Goal: Transaction & Acquisition: Purchase product/service

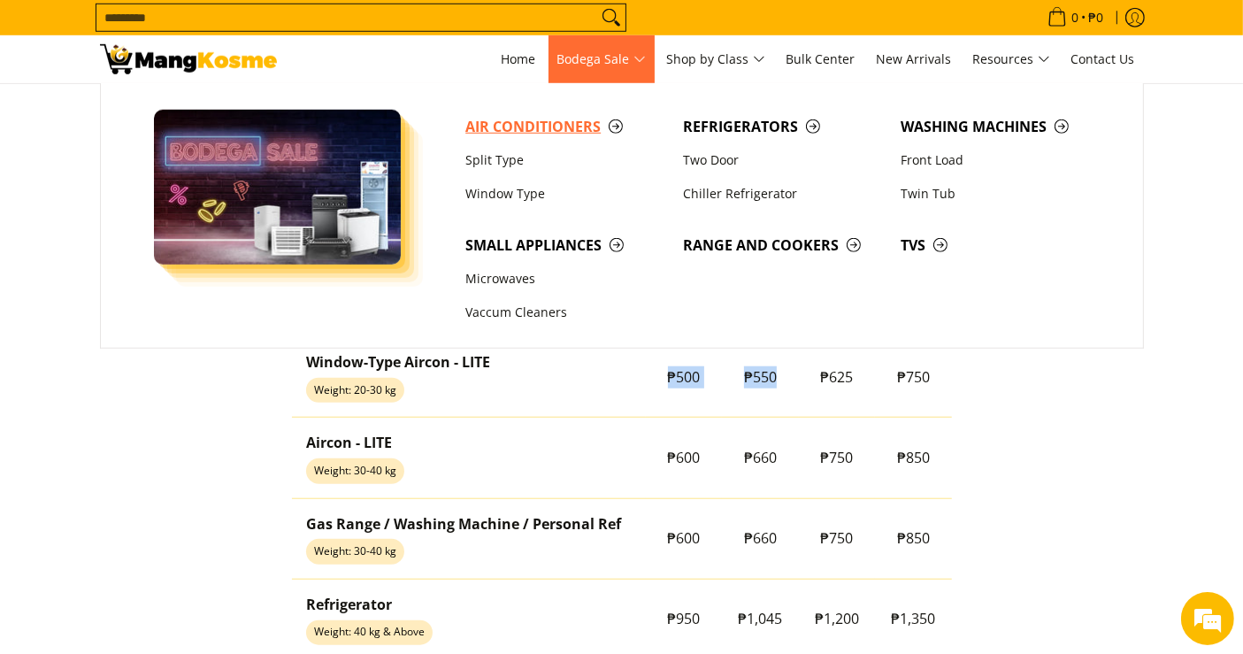
click at [532, 132] on span "Air Conditioners" at bounding box center [565, 127] width 200 height 22
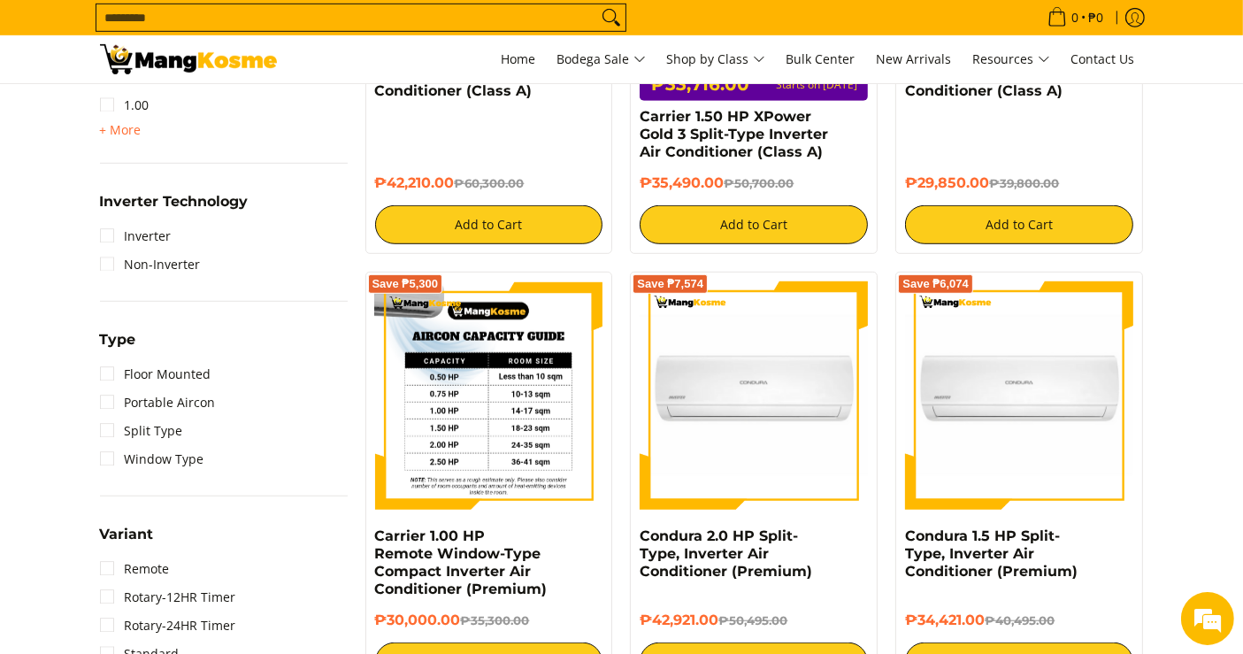
scroll to position [1179, 0]
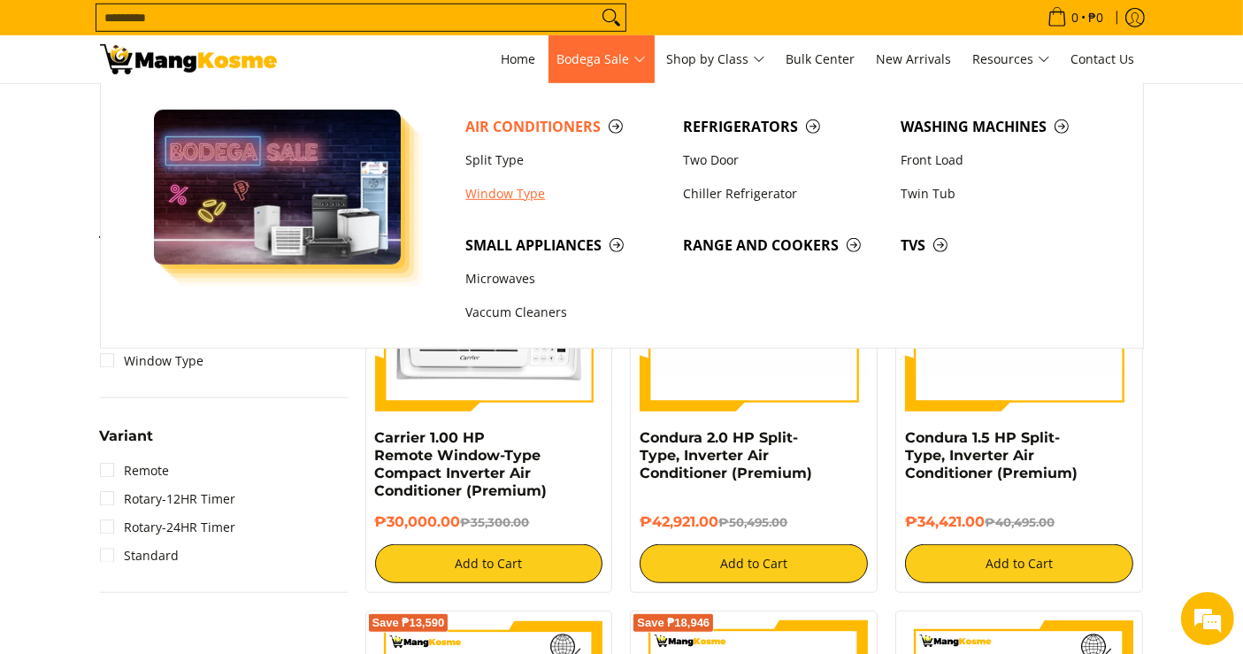
click at [497, 188] on link "Window Type" at bounding box center [566, 194] width 218 height 34
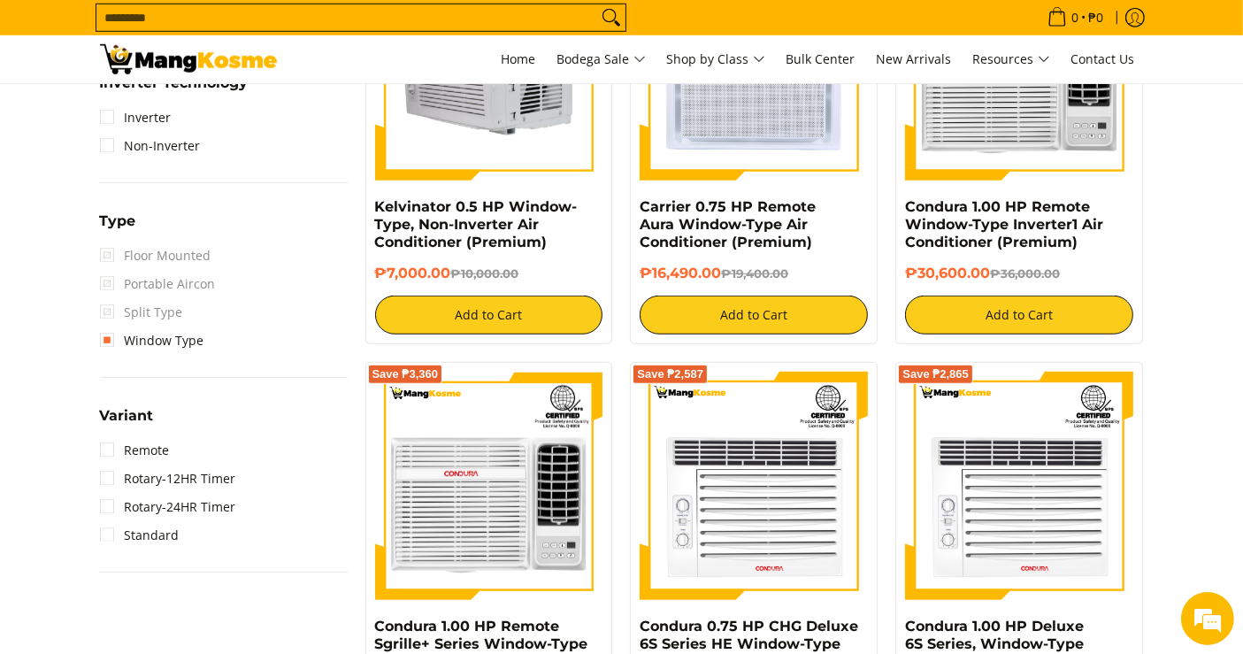
scroll to position [1376, 0]
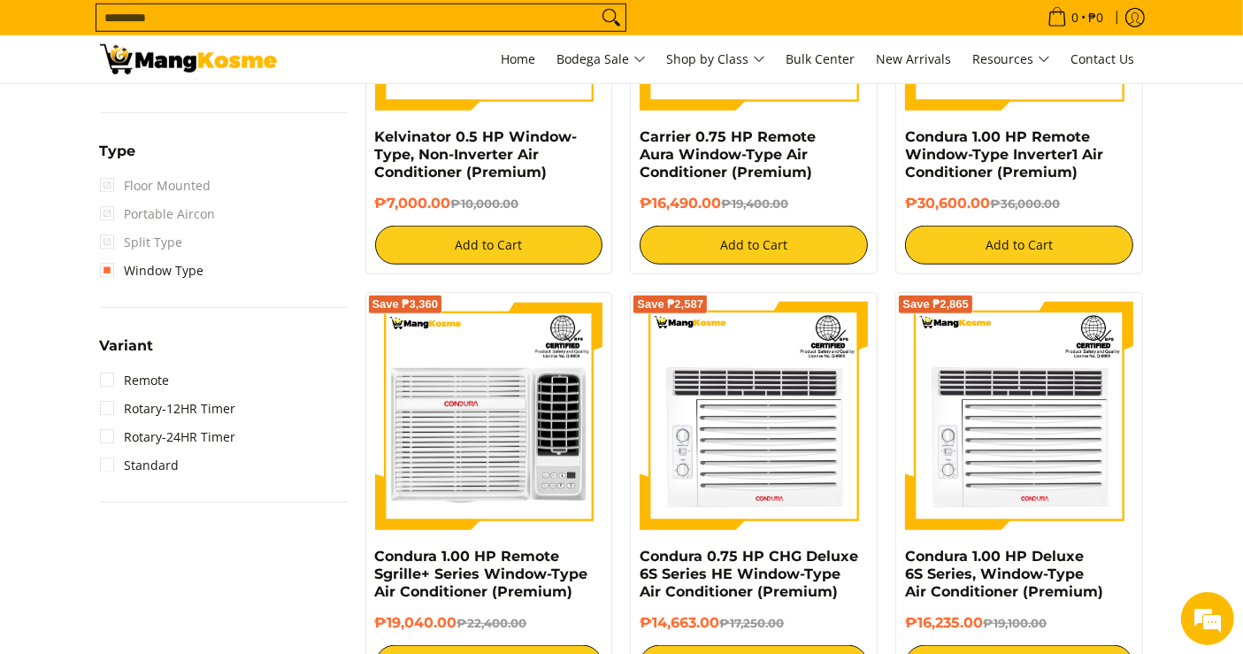
click at [308, 4] on span "Search..." at bounding box center [361, 18] width 531 height 28
click at [308, 11] on input "Search..." at bounding box center [346, 17] width 501 height 27
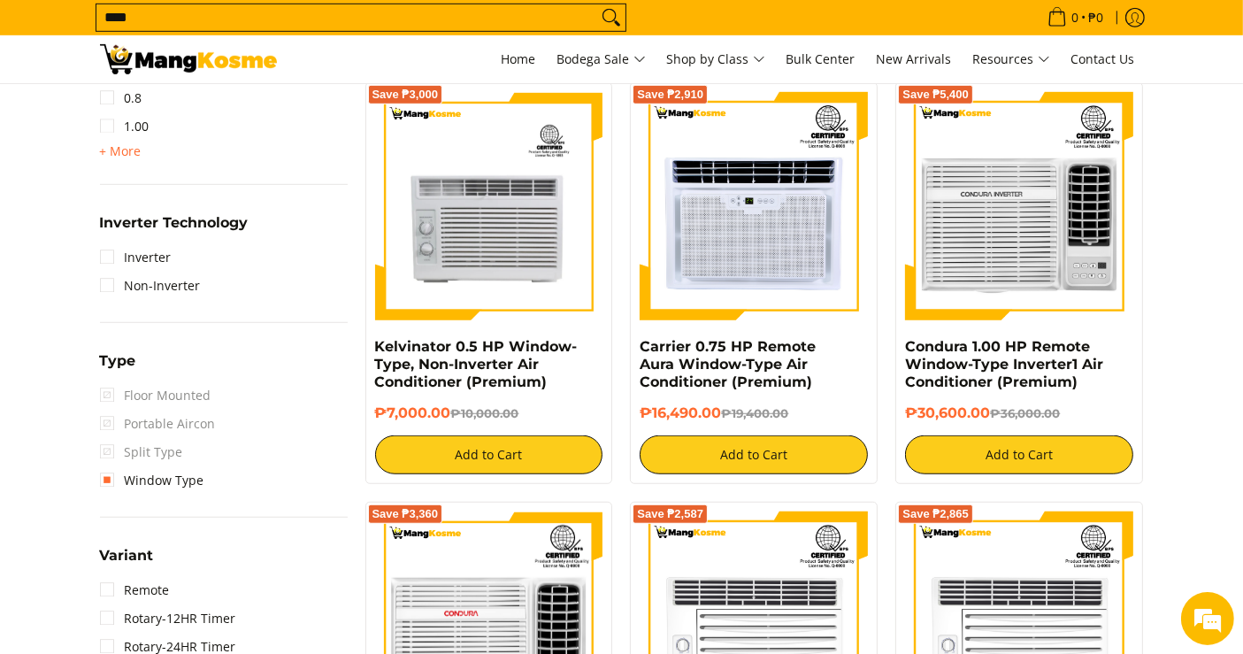
type input "****"
click at [597, 4] on button "Search" at bounding box center [611, 17] width 28 height 27
